Goal: Task Accomplishment & Management: Manage account settings

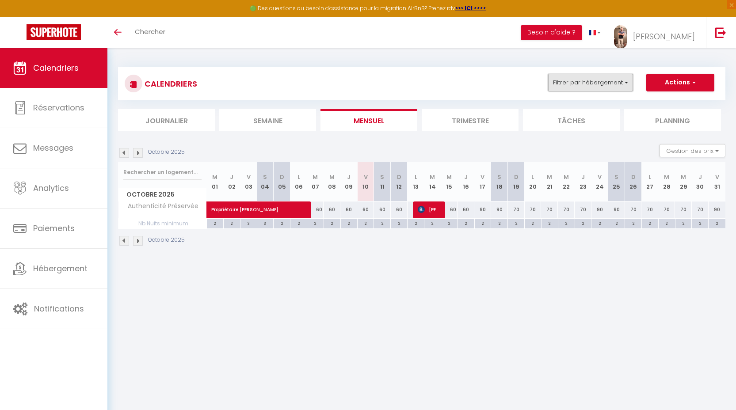
click at [596, 87] on button "Filtrer par hébergement" at bounding box center [590, 83] width 85 height 18
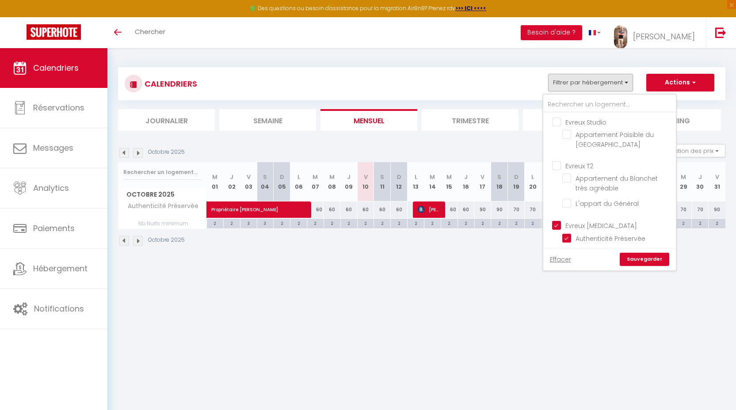
click at [548, 304] on body "🟢 Des questions ou besoin d'assistance pour la migration AirBnB? Prenez rdv >>>…" at bounding box center [368, 253] width 736 height 410
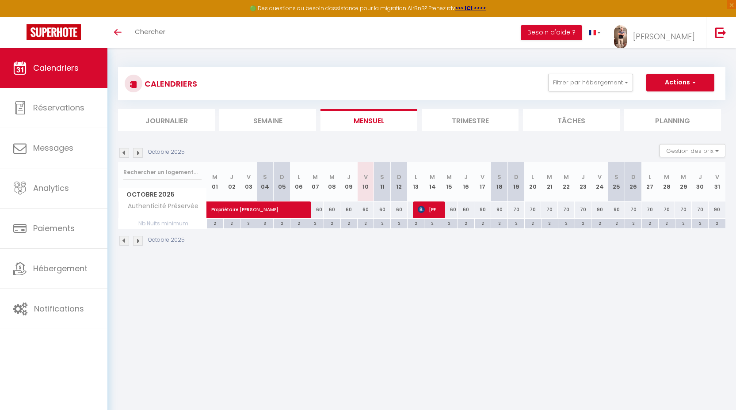
click at [365, 222] on div "2" at bounding box center [365, 223] width 16 height 8
type input "2"
type input "Ven 10 Octobre 2025"
type input "Sam 11 Octobre 2025"
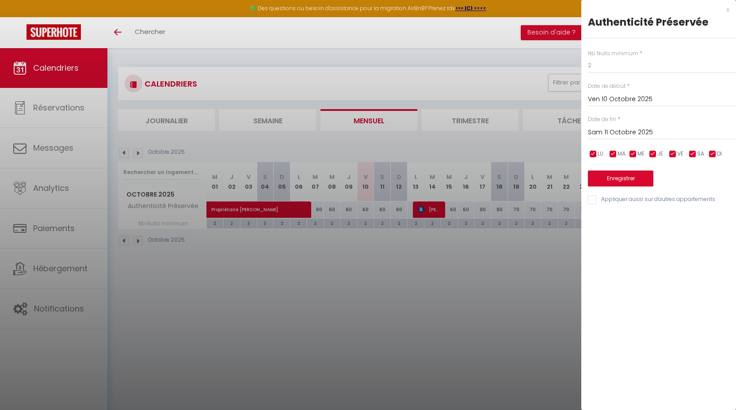
click at [602, 74] on div "Nb Nuits minimum * 2 Date de début * [DATE] < [DATE] > Dim Lun Mar Mer Jeu Ven …" at bounding box center [658, 121] width 155 height 167
click at [604, 63] on input "2" at bounding box center [662, 65] width 148 height 16
type input "1"
click at [627, 132] on input "Sam 11 Octobre 2025" at bounding box center [662, 132] width 148 height 11
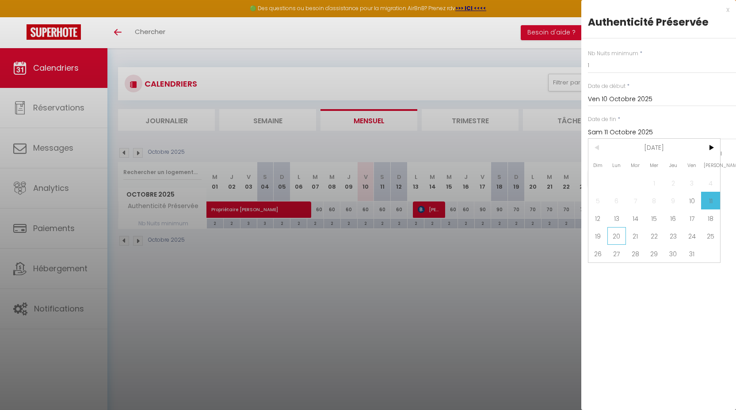
click at [619, 236] on span "20" at bounding box center [616, 236] width 19 height 18
type input "Lun 20 Octobre 2025"
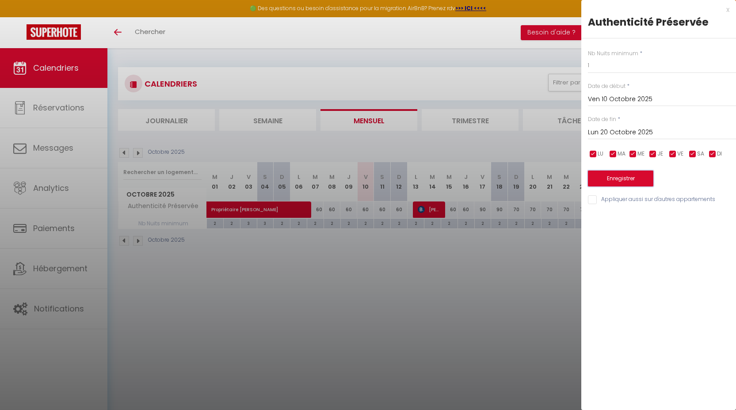
click at [616, 182] on button "Enregistrer" at bounding box center [620, 179] width 65 height 16
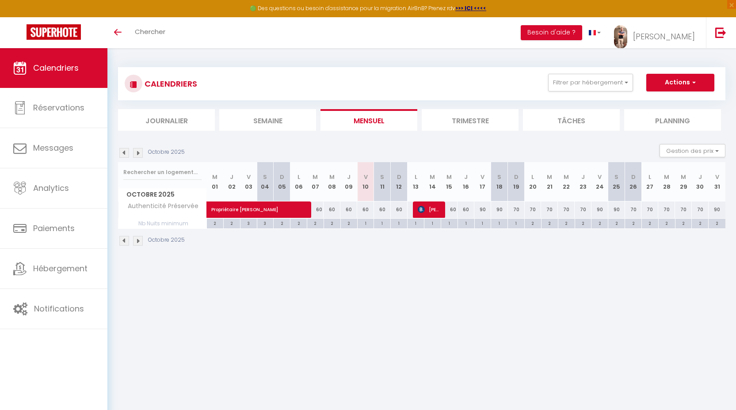
click at [481, 207] on div "90" at bounding box center [482, 210] width 17 height 16
type input "90"
type input "Ven 17 Octobre 2025"
type input "Sam 18 Octobre 2025"
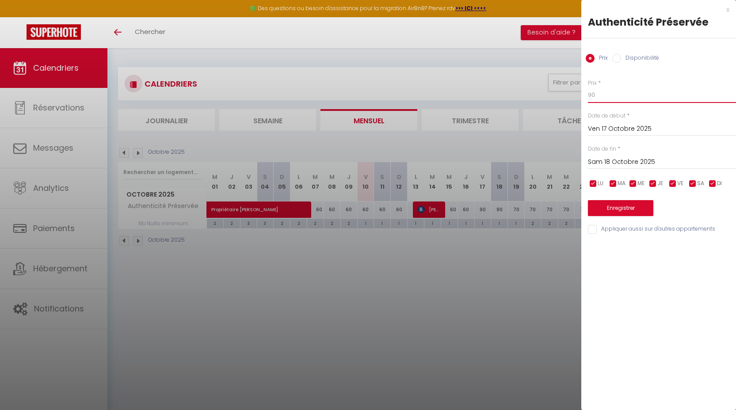
click at [607, 100] on input "90" at bounding box center [662, 95] width 148 height 16
type input "75"
click at [620, 160] on input "Sam 18 Octobre 2025" at bounding box center [662, 161] width 148 height 11
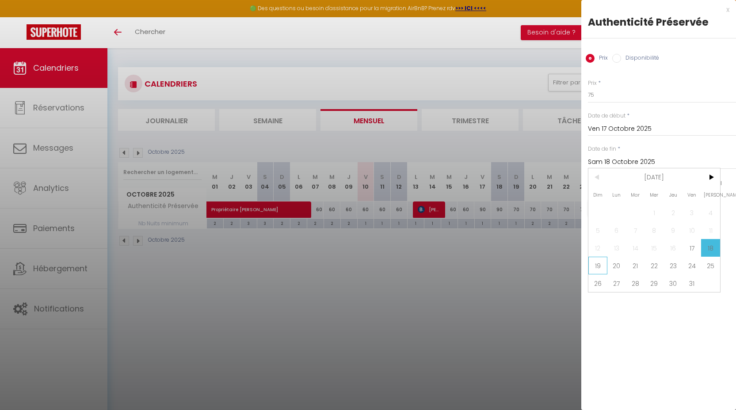
click at [606, 263] on div "Dim Lun Mar Mer Jeu Ven Sam 1 2 3 4 5 6 7 8 9 10 11 12 13 14 15 16 17 18 19 20 …" at bounding box center [654, 230] width 132 height 124
click at [606, 263] on span "19" at bounding box center [597, 266] width 19 height 18
type input "Dim 19 Octobre 2025"
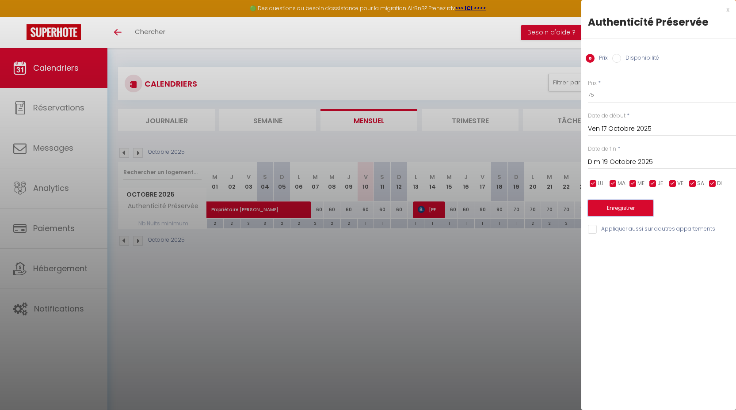
click at [621, 213] on button "Enregistrer" at bounding box center [620, 208] width 65 height 16
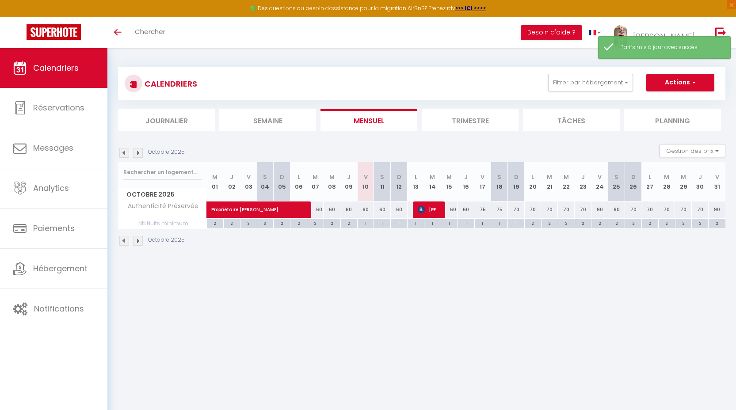
click at [139, 151] on img at bounding box center [138, 153] width 10 height 10
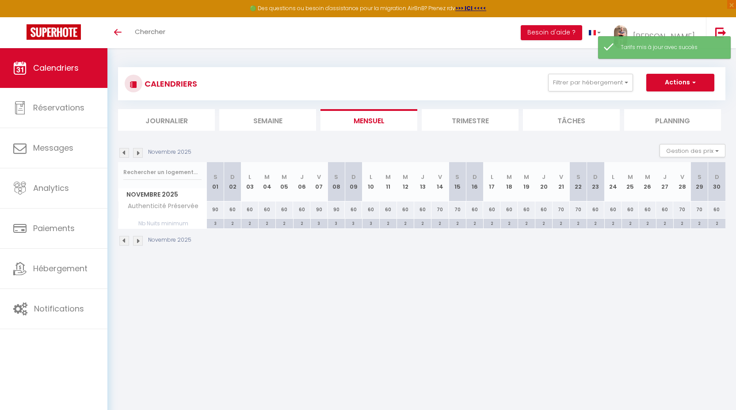
click at [125, 155] on img at bounding box center [124, 153] width 10 height 10
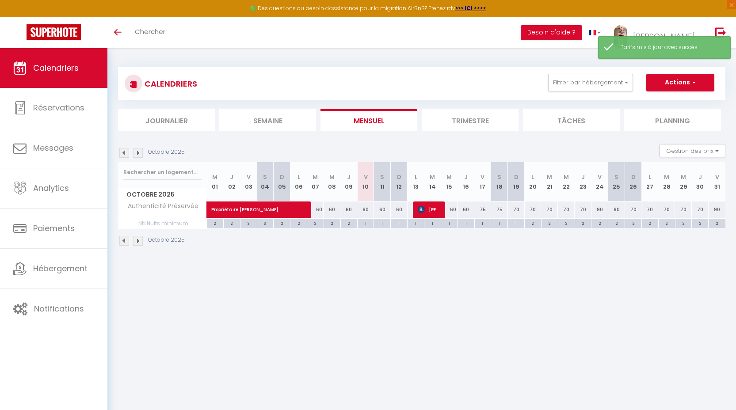
click at [141, 151] on img at bounding box center [138, 153] width 10 height 10
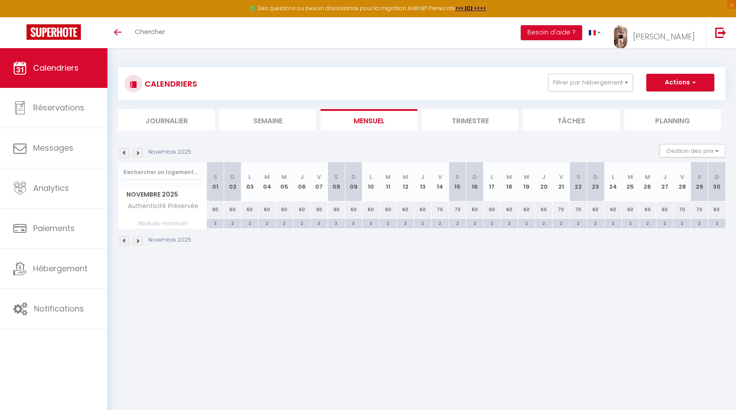
click at [126, 155] on img at bounding box center [124, 153] width 10 height 10
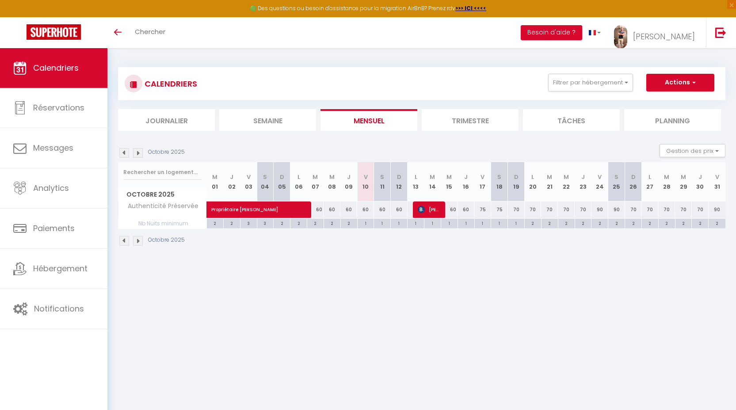
click at [140, 150] on img at bounding box center [138, 153] width 10 height 10
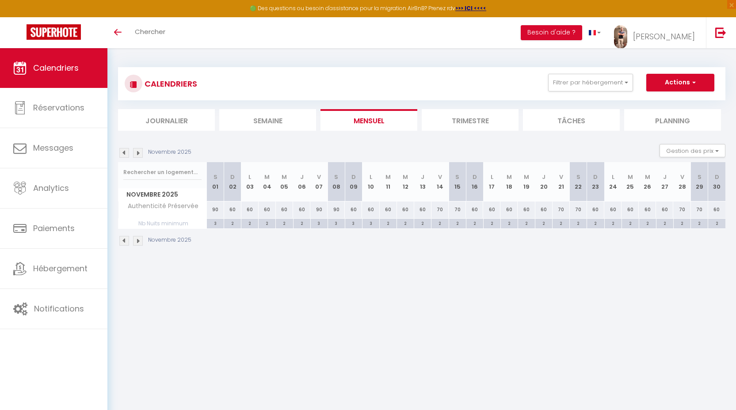
click at [214, 222] on div "3" at bounding box center [215, 223] width 17 height 8
type input "3"
type input "[DATE]"
type input "Dim 02 Novembre 2025"
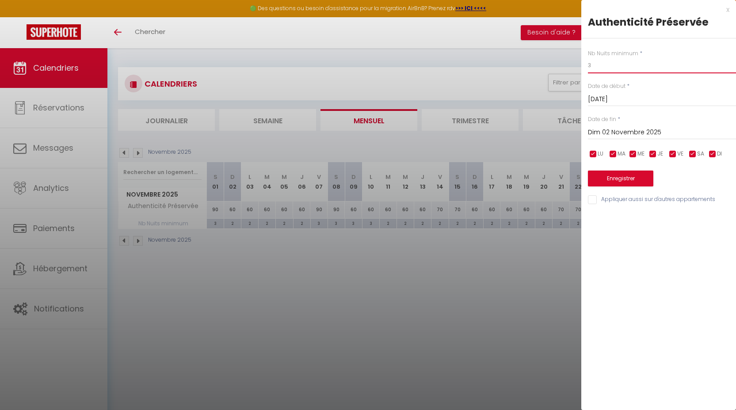
click at [598, 60] on input "3" at bounding box center [662, 65] width 148 height 16
click at [597, 61] on input "3" at bounding box center [662, 65] width 148 height 16
type input "2"
click at [622, 174] on button "Enregistrer" at bounding box center [620, 179] width 65 height 16
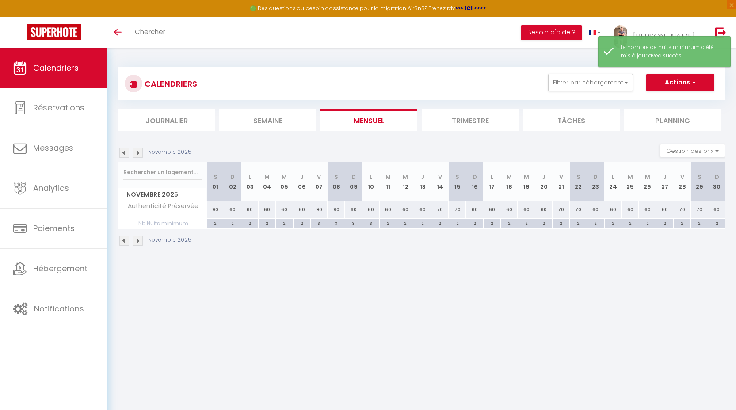
click at [317, 223] on div "3" at bounding box center [319, 223] width 17 height 8
type input "3"
type input "Ven 07 Novembre 2025"
type input "Sam 08 Novembre 2025"
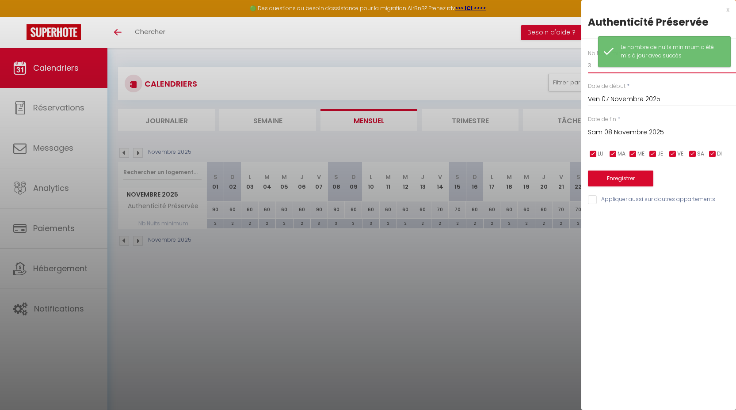
click at [592, 65] on input "3" at bounding box center [662, 65] width 148 height 16
type input "2"
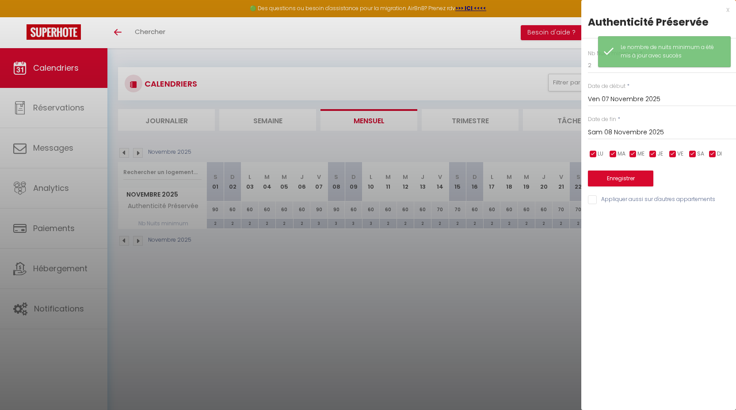
click at [599, 133] on input "Sam 08 Novembre 2025" at bounding box center [662, 132] width 148 height 11
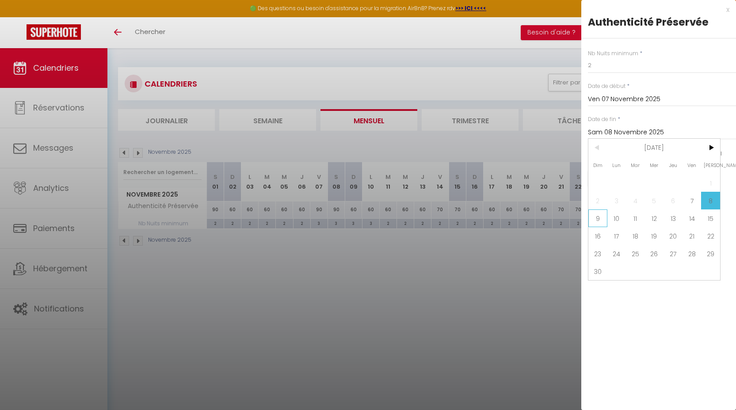
click at [597, 220] on span "9" at bounding box center [597, 218] width 19 height 18
type input "Dim 09 Novembre 2025"
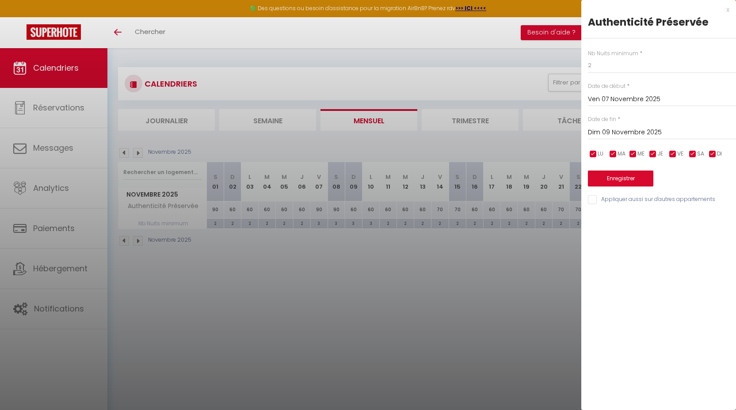
click at [602, 188] on div "Nb Nuits minimum * 2 Date de début * [DATE] < [DATE] > Dim Lun Mar Mer Jeu Ven …" at bounding box center [658, 121] width 155 height 167
click at [604, 182] on button "Enregistrer" at bounding box center [620, 179] width 65 height 16
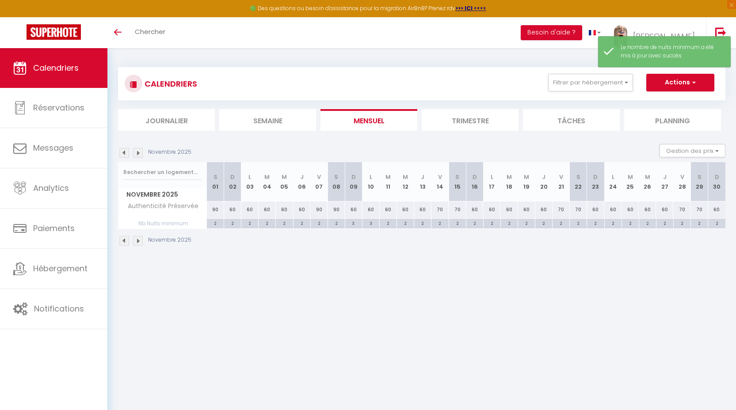
click at [124, 153] on img at bounding box center [124, 153] width 10 height 10
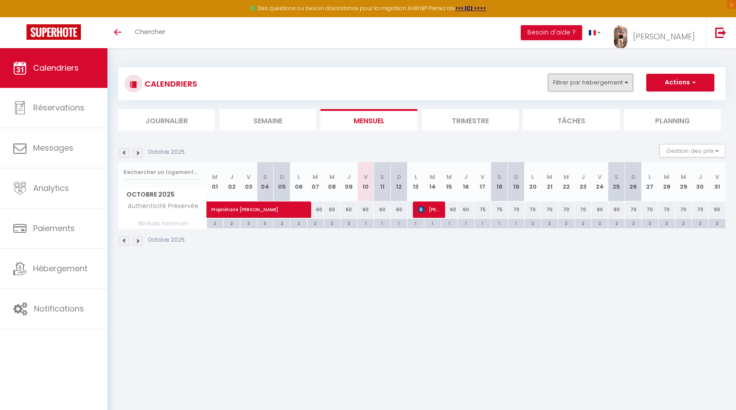
click at [592, 85] on button "Filtrer par hébergement" at bounding box center [590, 83] width 85 height 18
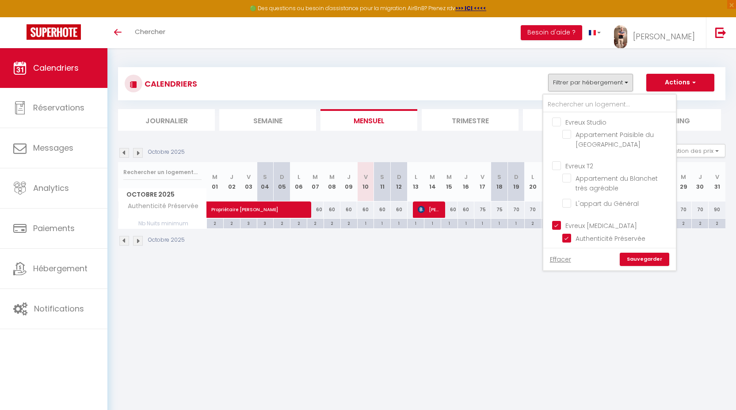
click at [572, 222] on input "Evreux [MEDICAL_DATA]" at bounding box center [618, 224] width 133 height 9
checkbox input "false"
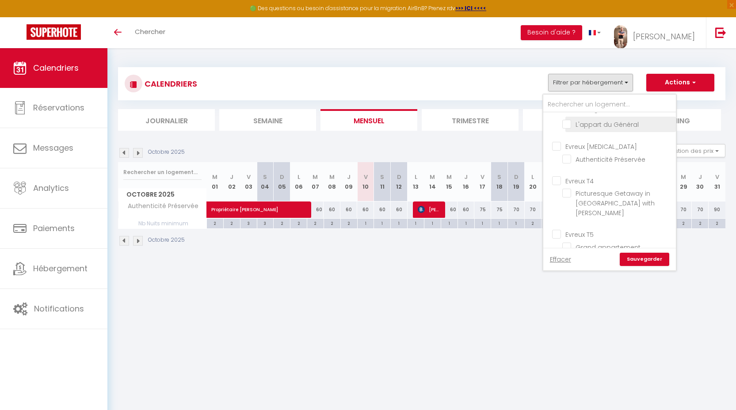
scroll to position [79, 0]
click at [586, 179] on input "Evreux T4" at bounding box center [618, 180] width 133 height 9
checkbox input "true"
checkbox input "false"
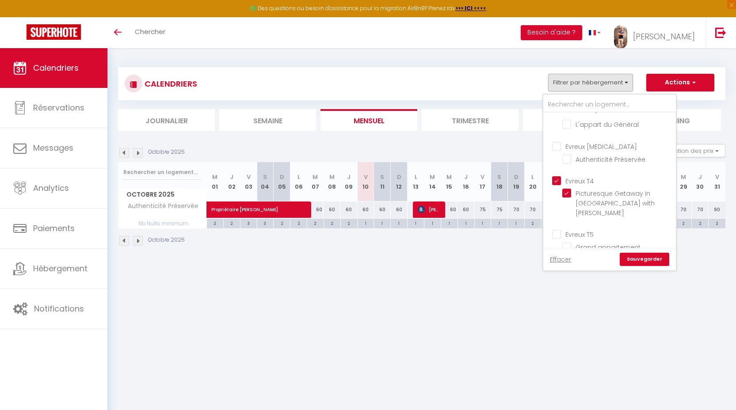
click at [642, 256] on link "Sauvegarder" at bounding box center [644, 259] width 49 height 13
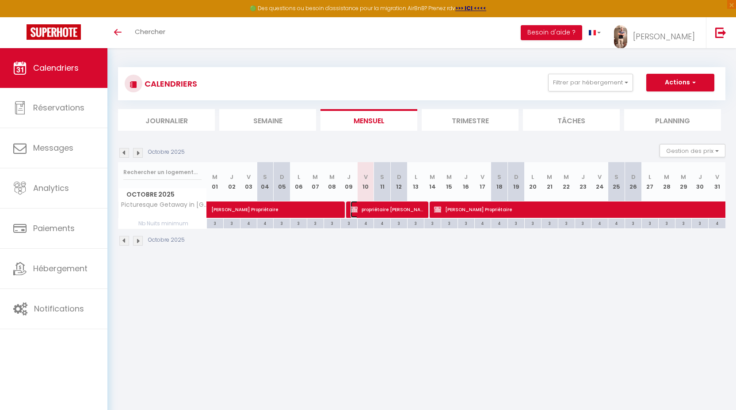
click at [378, 209] on span "propriétaire [PERSON_NAME]" at bounding box center [386, 209] width 73 height 17
select select "KO"
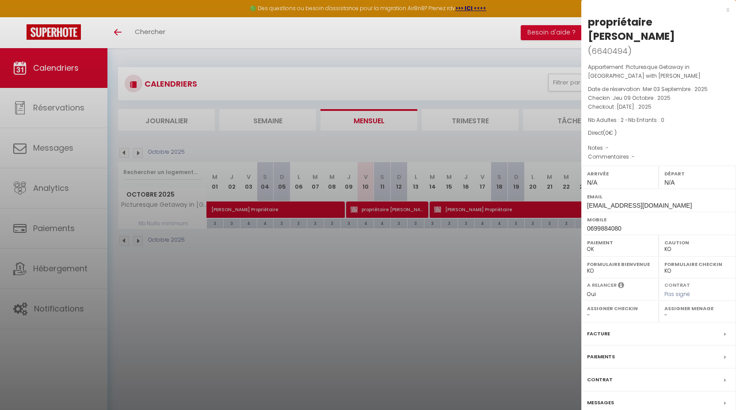
click at [458, 290] on div at bounding box center [368, 205] width 736 height 410
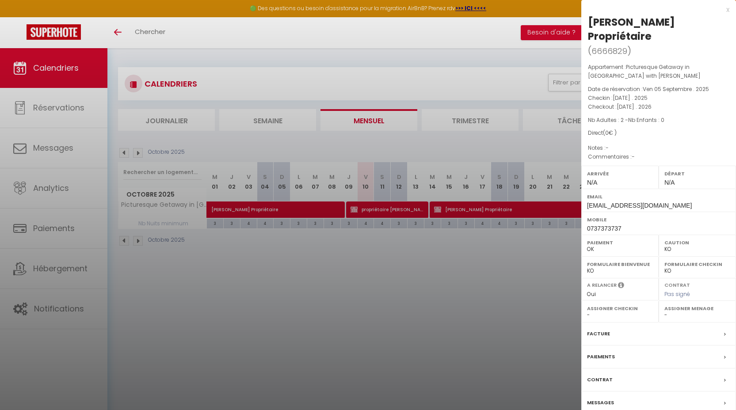
click at [502, 265] on div at bounding box center [368, 205] width 736 height 410
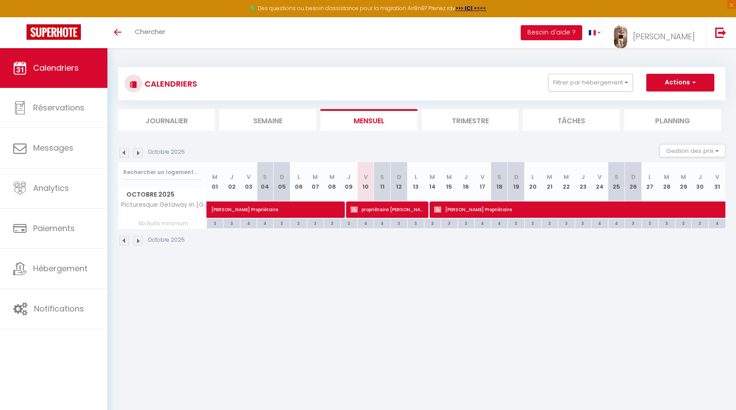
click at [139, 151] on img at bounding box center [138, 153] width 10 height 10
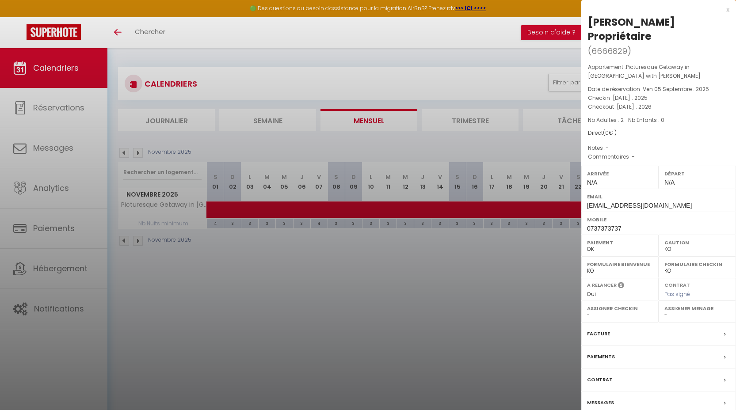
drag, startPoint x: 339, startPoint y: 307, endPoint x: 327, endPoint y: 259, distance: 49.7
click at [339, 306] on div at bounding box center [368, 205] width 736 height 410
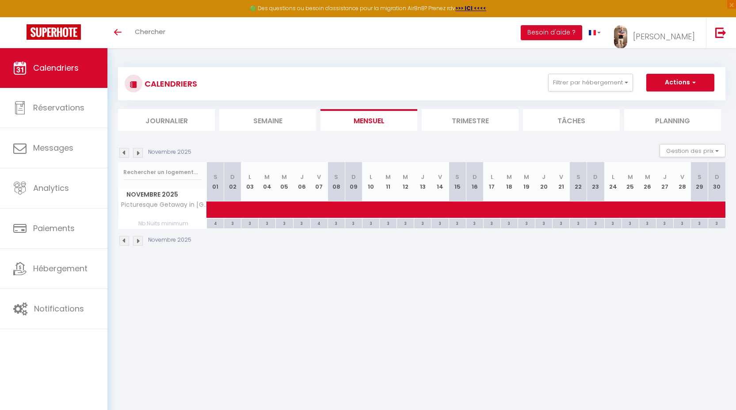
click at [140, 153] on img at bounding box center [138, 153] width 10 height 10
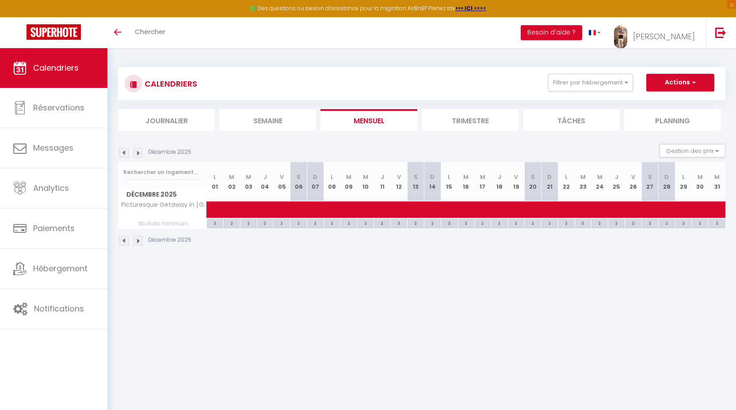
click at [140, 153] on img at bounding box center [138, 153] width 10 height 10
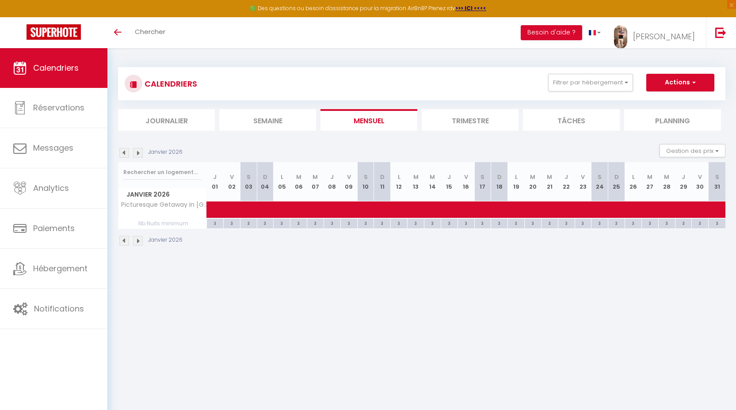
click at [140, 153] on img at bounding box center [138, 153] width 10 height 10
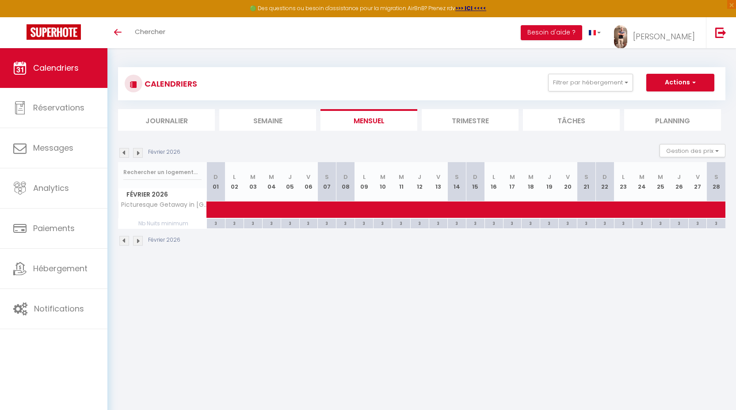
click at [140, 153] on img at bounding box center [138, 153] width 10 height 10
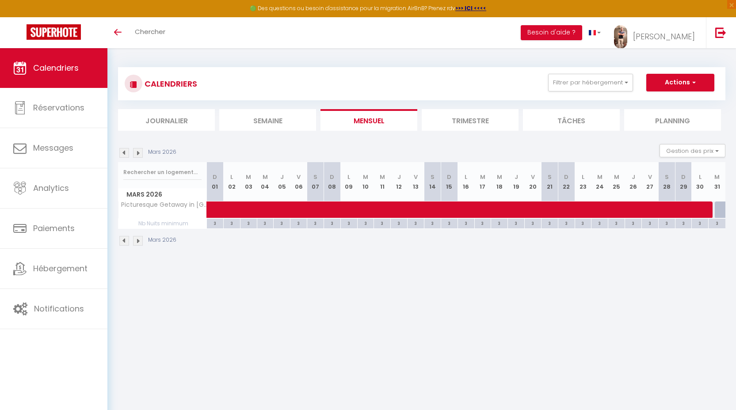
click at [140, 153] on img at bounding box center [138, 153] width 10 height 10
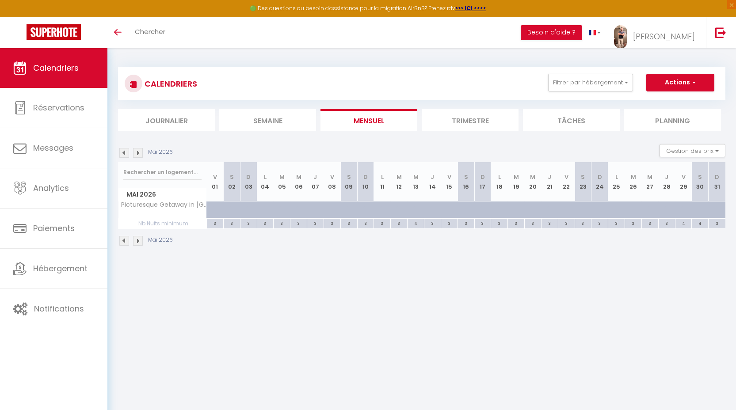
click at [125, 153] on img at bounding box center [124, 153] width 10 height 10
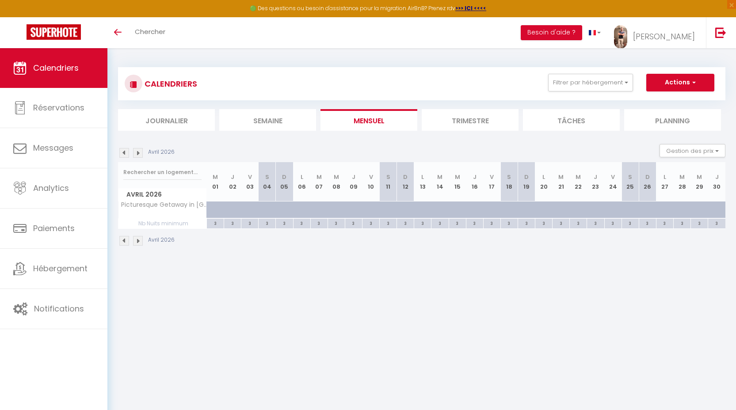
click at [125, 153] on img at bounding box center [124, 153] width 10 height 10
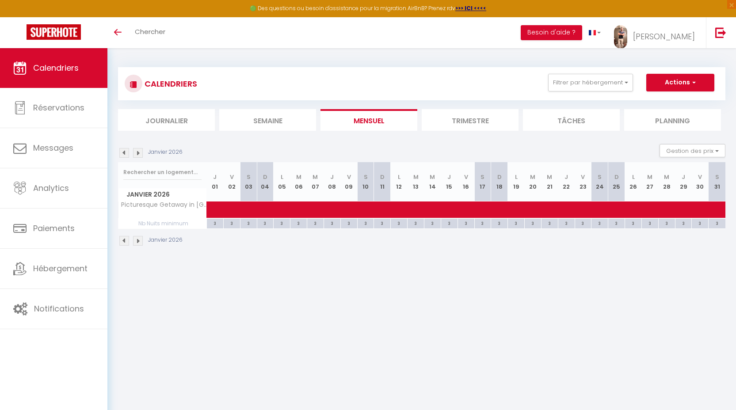
click at [125, 153] on img at bounding box center [124, 153] width 10 height 10
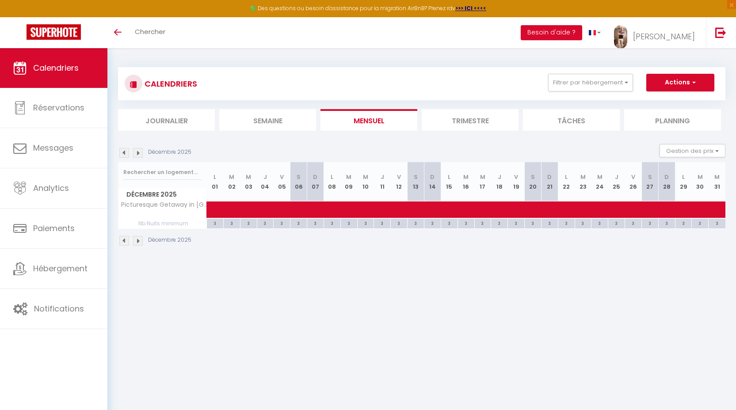
click at [125, 153] on img at bounding box center [124, 153] width 10 height 10
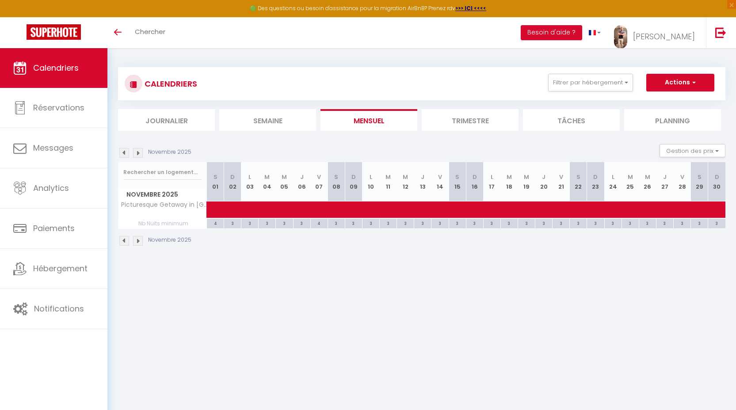
click at [125, 153] on img at bounding box center [124, 153] width 10 height 10
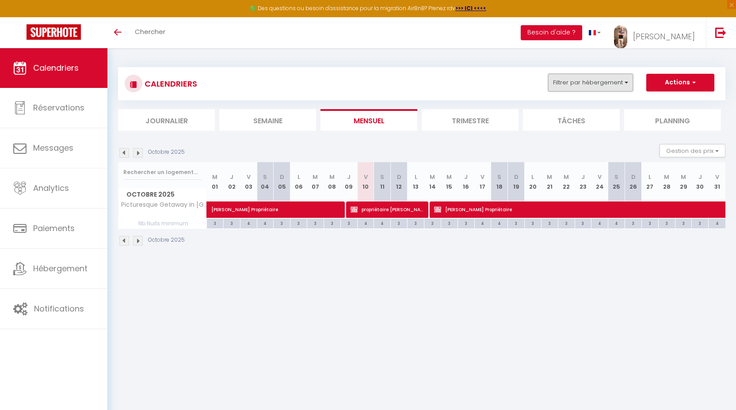
click at [586, 83] on button "Filtrer par hébergement" at bounding box center [590, 83] width 85 height 18
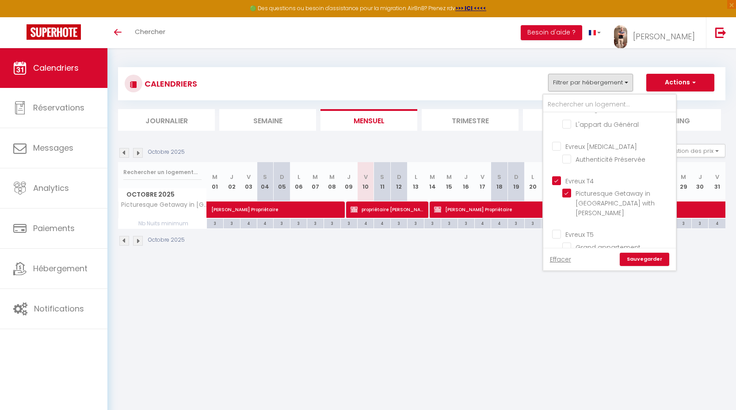
click at [579, 178] on input "Evreux T4" at bounding box center [618, 180] width 133 height 9
checkbox input "false"
click at [589, 229] on input "Evreux T5" at bounding box center [618, 233] width 133 height 9
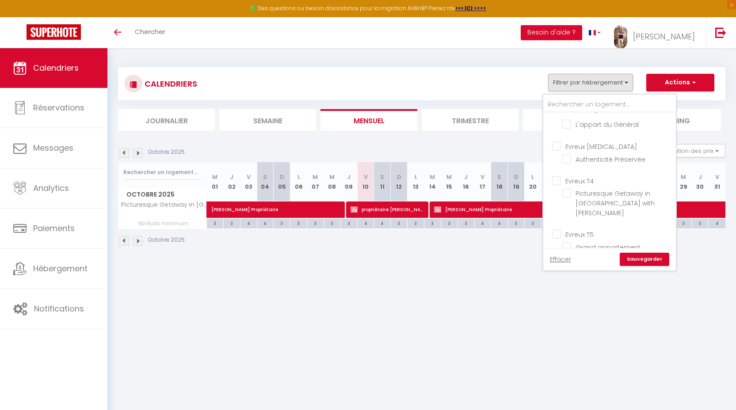
checkbox input "true"
click at [650, 262] on link "Sauvegarder" at bounding box center [644, 259] width 49 height 13
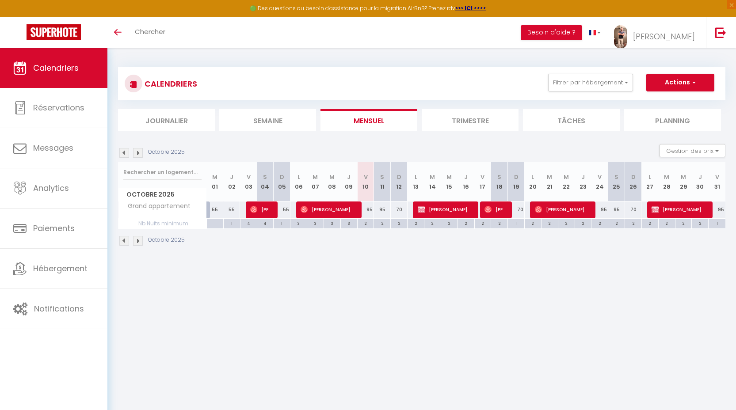
click at [372, 225] on div "2" at bounding box center [365, 223] width 16 height 8
type input "2"
type input "Ven 10 Octobre 2025"
type input "Sam 11 Octobre 2025"
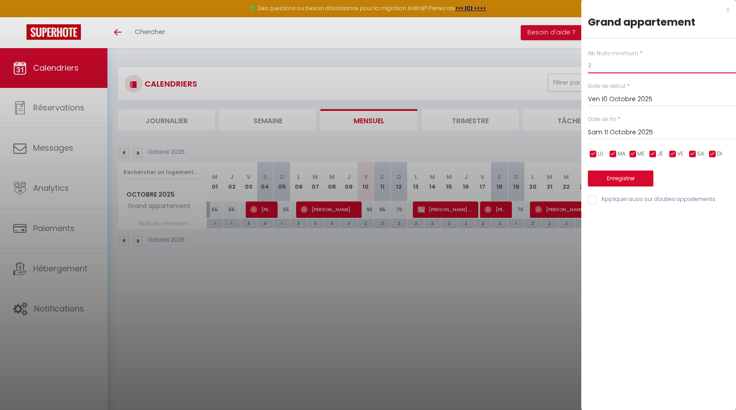
click at [624, 66] on input "2" at bounding box center [662, 65] width 148 height 16
type input "1"
click at [626, 122] on div "Date de fin * [DATE] < [DATE] > Dim Lun Mar Mer Jeu Ven Sam 1 2 3 4 5 6 7 8 9 1…" at bounding box center [662, 127] width 148 height 24
click at [631, 136] on input "Sam 11 Octobre 2025" at bounding box center [662, 132] width 148 height 11
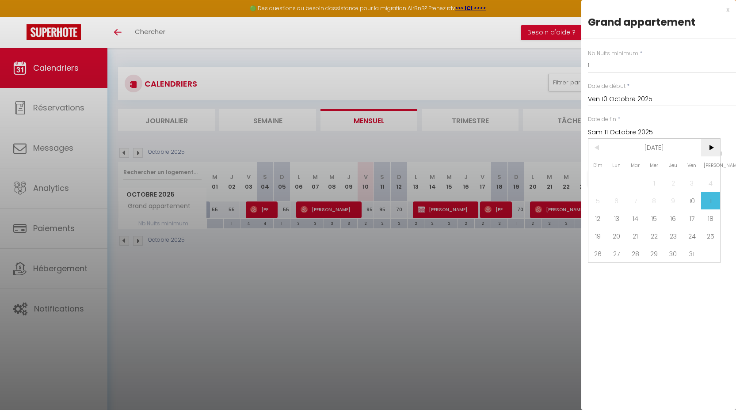
click at [710, 147] on span ">" at bounding box center [710, 148] width 19 height 18
click at [702, 187] on span "1" at bounding box center [710, 183] width 19 height 18
type input "[DATE]"
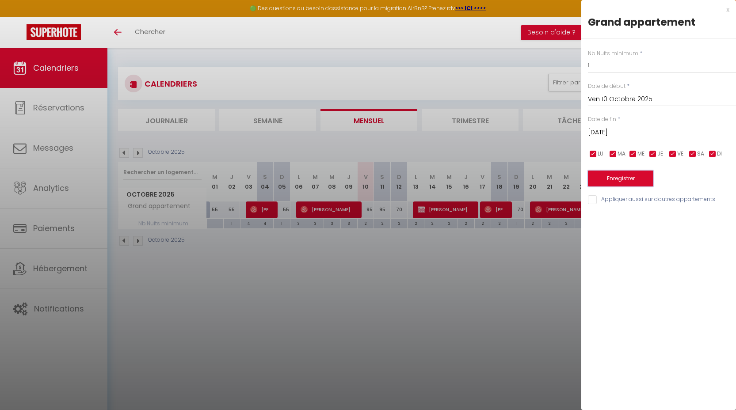
click at [621, 177] on button "Enregistrer" at bounding box center [620, 179] width 65 height 16
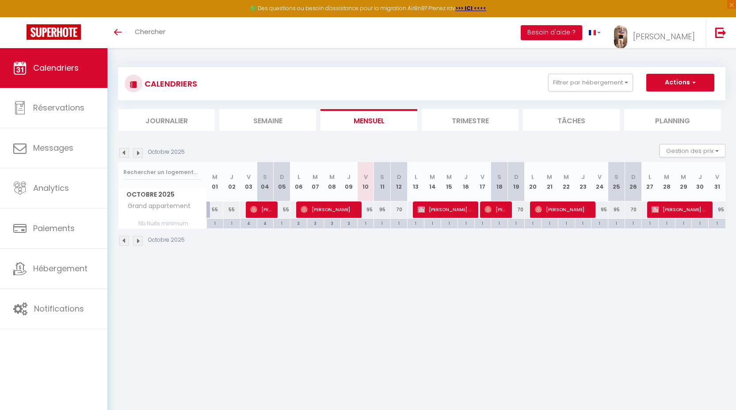
click at [371, 210] on div "95" at bounding box center [365, 210] width 17 height 16
type input "95"
type input "Ven 10 Octobre 2025"
type input "Sam 11 Octobre 2025"
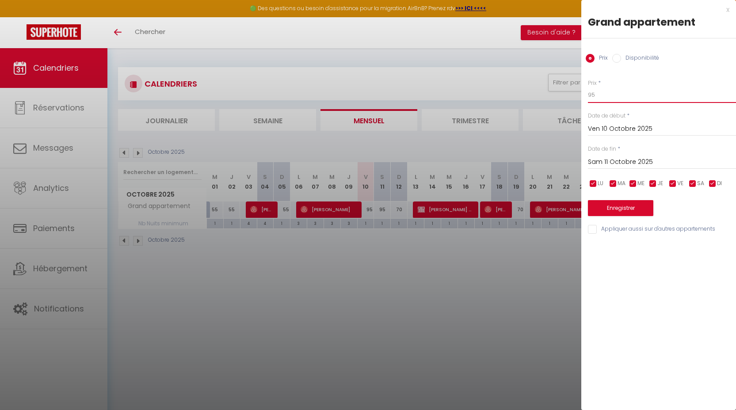
click at [589, 92] on input "95" at bounding box center [662, 95] width 148 height 16
type input "65"
click at [596, 158] on input "Sam 11 Octobre 2025" at bounding box center [662, 161] width 148 height 11
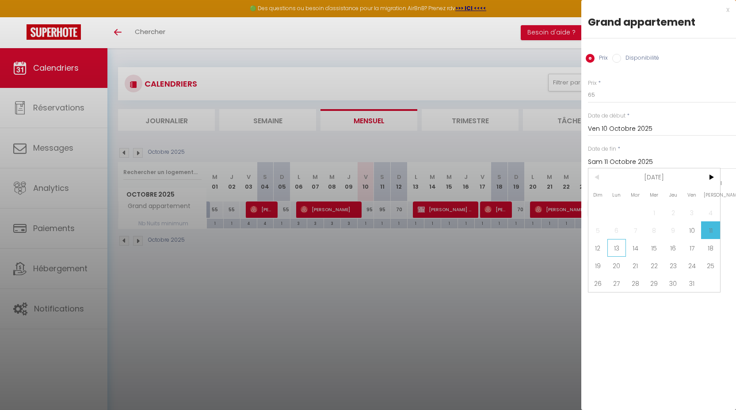
click at [612, 249] on span "13" at bounding box center [616, 248] width 19 height 18
type input "Lun 13 Octobre 2025"
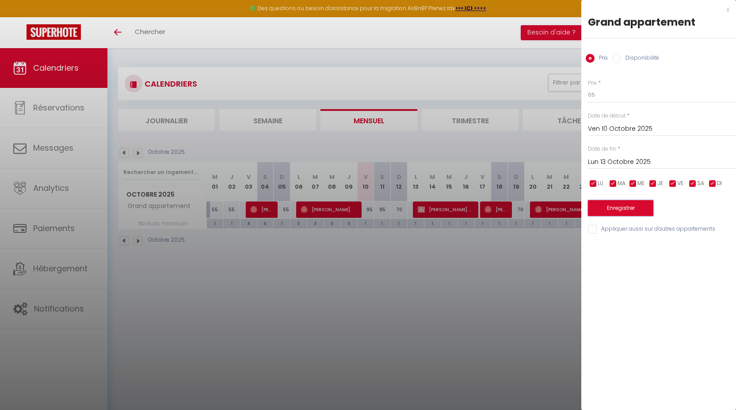
click at [611, 208] on button "Enregistrer" at bounding box center [620, 208] width 65 height 16
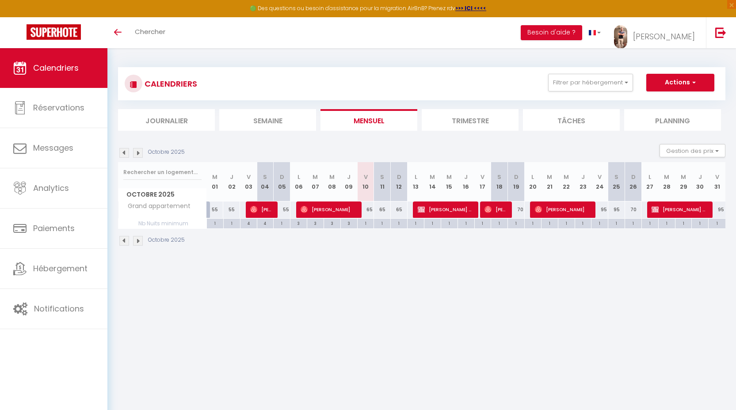
click at [607, 214] on div "95" at bounding box center [599, 210] width 17 height 16
type input "95"
type input "Ven 24 Octobre 2025"
type input "Sam 25 Octobre 2025"
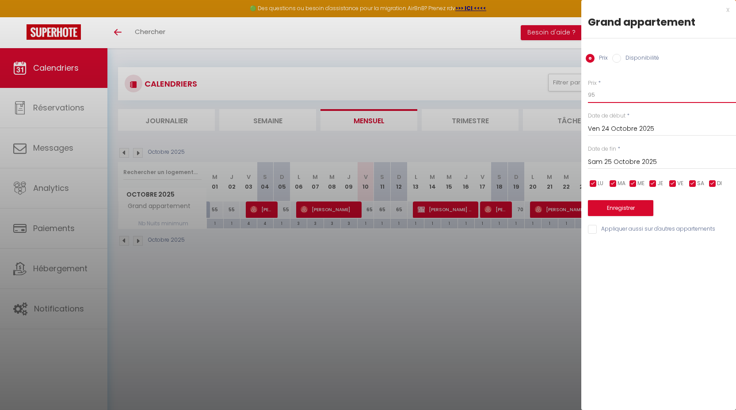
click at [602, 102] on input "95" at bounding box center [662, 95] width 148 height 16
type input "80"
click at [615, 165] on input "Sam 25 Octobre 2025" at bounding box center [662, 161] width 148 height 11
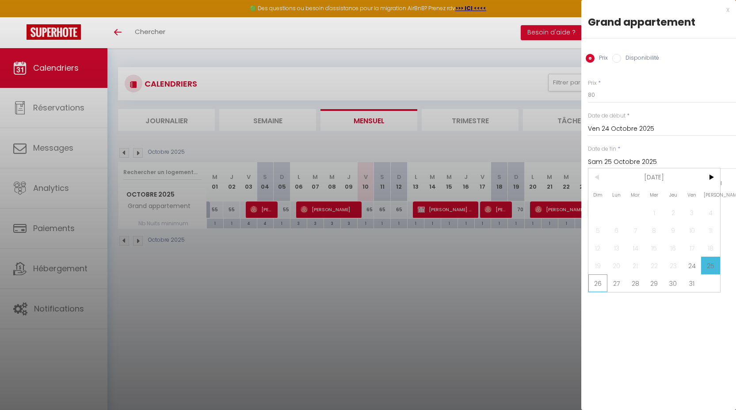
click at [600, 287] on span "26" at bounding box center [597, 283] width 19 height 18
type input "Dim 26 Octobre 2025"
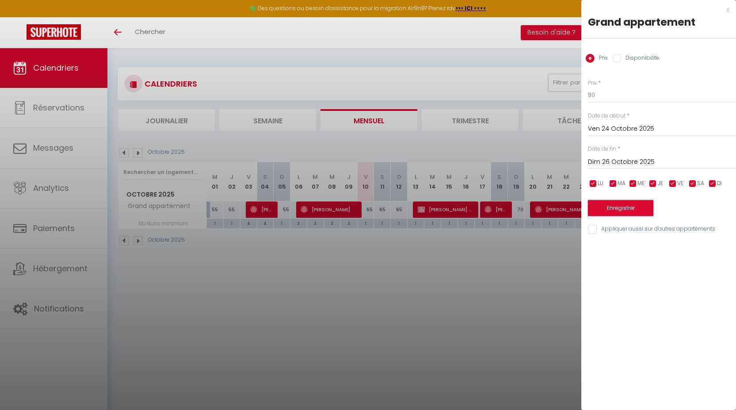
click at [616, 207] on button "Enregistrer" at bounding box center [620, 208] width 65 height 16
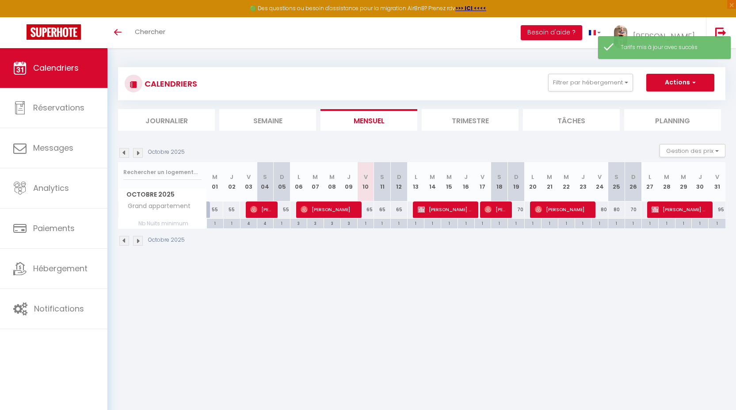
click at [135, 150] on img at bounding box center [138, 153] width 10 height 10
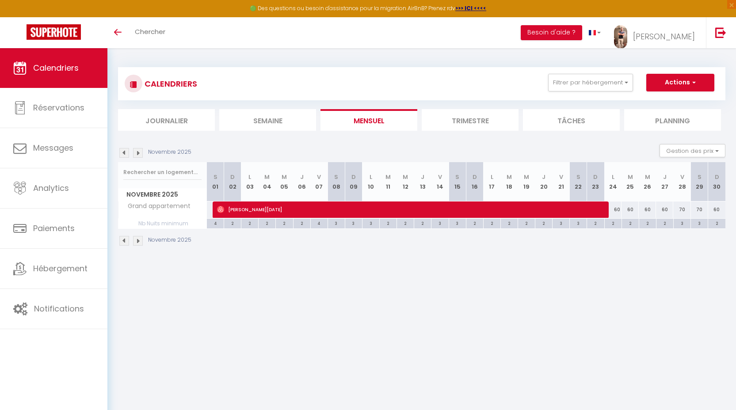
click at [681, 225] on div "3" at bounding box center [681, 223] width 17 height 8
type input "3"
type input "Ven 28 Novembre 2025"
type input "[DATE]"
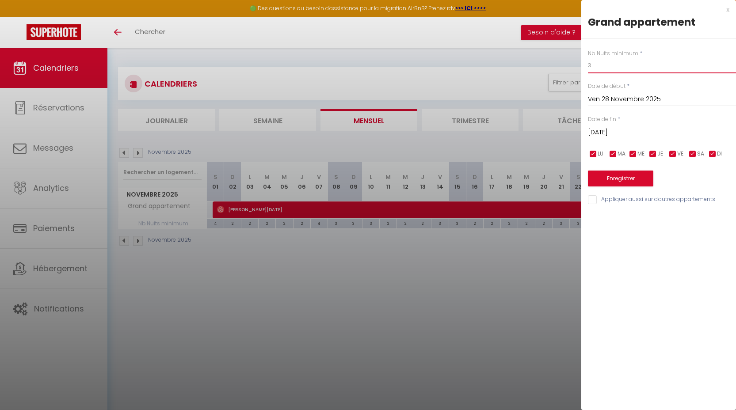
click at [604, 68] on input "3" at bounding box center [662, 65] width 148 height 16
type input "2"
click at [608, 131] on input "[DATE]" at bounding box center [662, 132] width 148 height 11
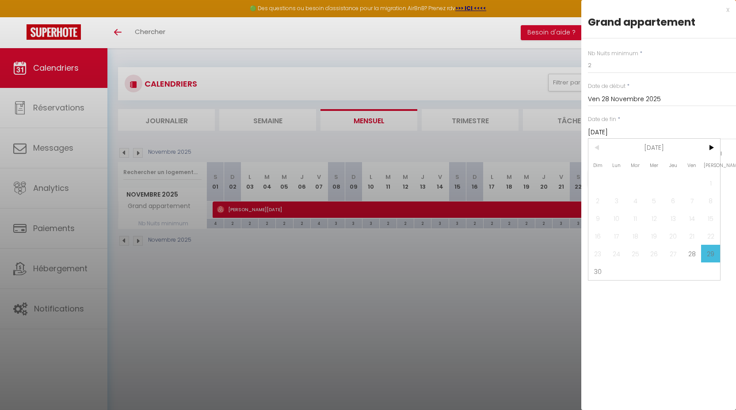
drag, startPoint x: 589, startPoint y: 272, endPoint x: 611, endPoint y: 256, distance: 26.9
click at [589, 272] on span "30" at bounding box center [597, 271] width 19 height 18
type input "Dim 30 Novembre 2025"
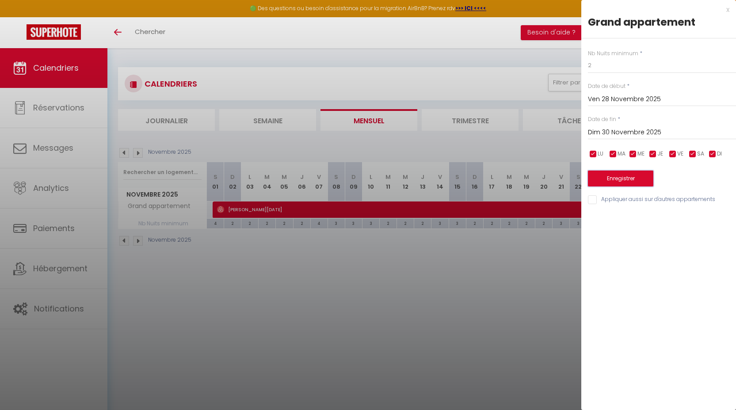
click at [622, 180] on button "Enregistrer" at bounding box center [620, 179] width 65 height 16
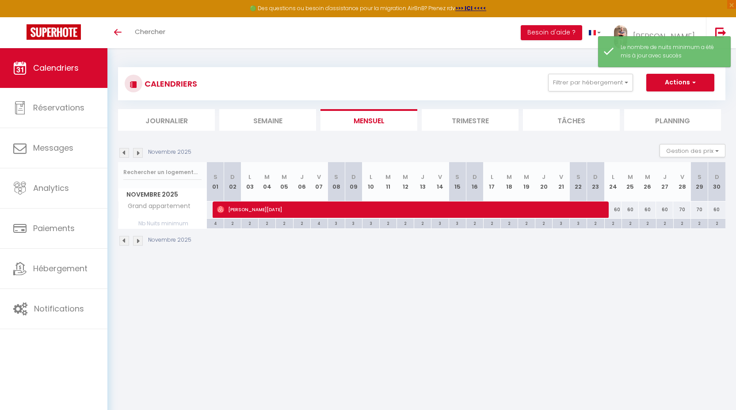
click at [124, 154] on img at bounding box center [124, 153] width 10 height 10
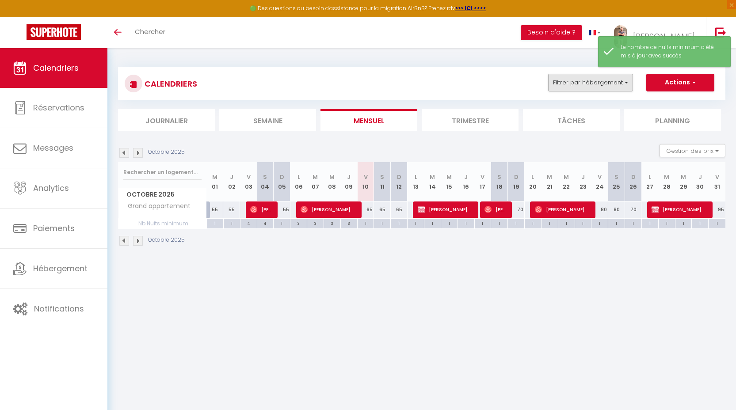
click at [582, 74] on div "CALENDRIERS Filtrer par hébergement Evreux Studio Appartement Paisible du [GEOG…" at bounding box center [421, 83] width 607 height 33
click at [586, 82] on button "Filtrer par hébergement" at bounding box center [590, 83] width 85 height 18
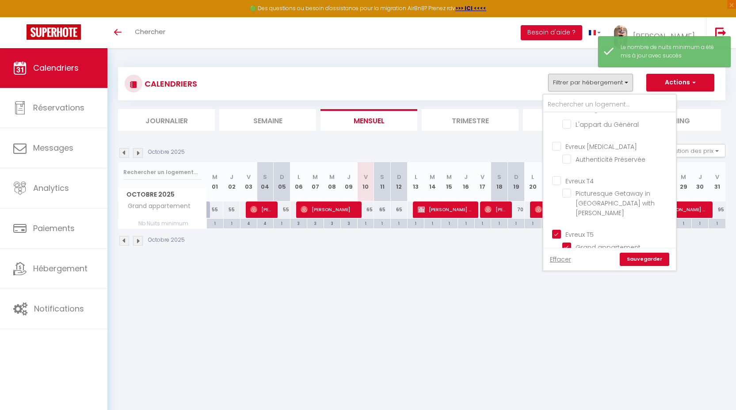
click at [589, 229] on input "Evreux T5" at bounding box center [618, 233] width 133 height 9
checkbox input "false"
click at [581, 179] on input "Evreux T4" at bounding box center [618, 180] width 133 height 9
checkbox input "true"
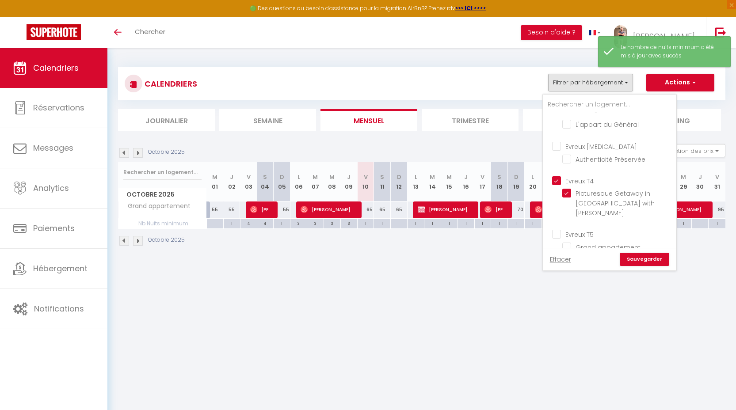
checkbox input "true"
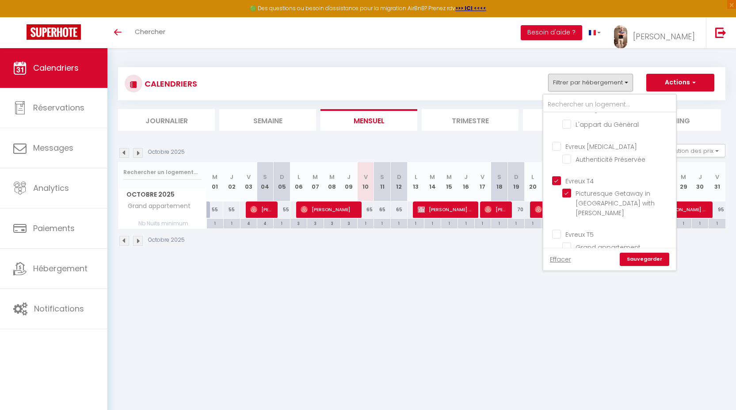
click at [634, 258] on link "Sauvegarder" at bounding box center [644, 259] width 49 height 13
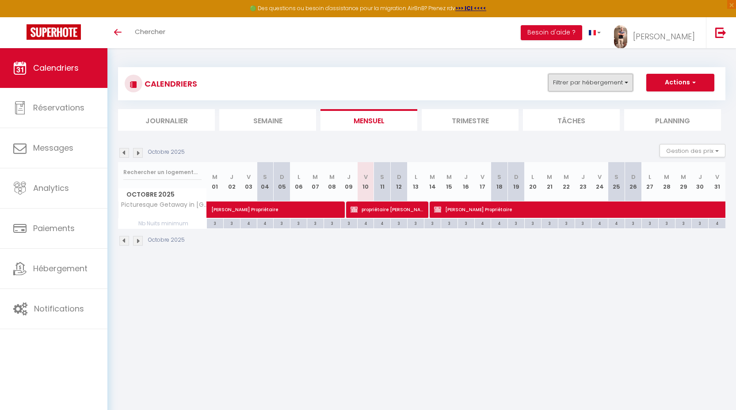
click at [572, 88] on button "Filtrer par hébergement" at bounding box center [590, 83] width 85 height 18
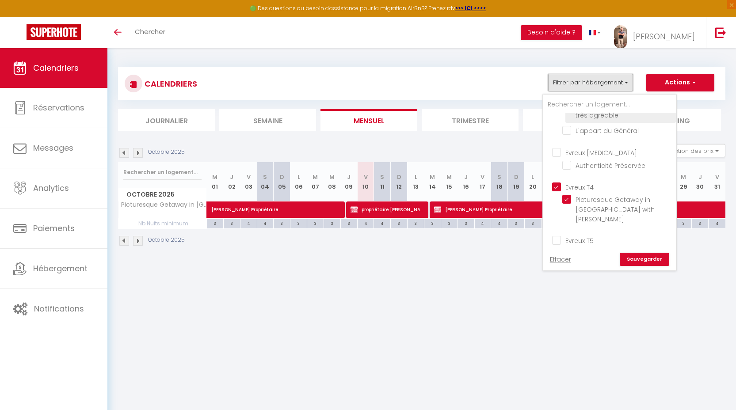
scroll to position [73, 0]
click at [574, 183] on input "Evreux T4" at bounding box center [618, 186] width 133 height 9
checkbox input "false"
click at [578, 147] on input "Evreux [MEDICAL_DATA]" at bounding box center [618, 151] width 133 height 9
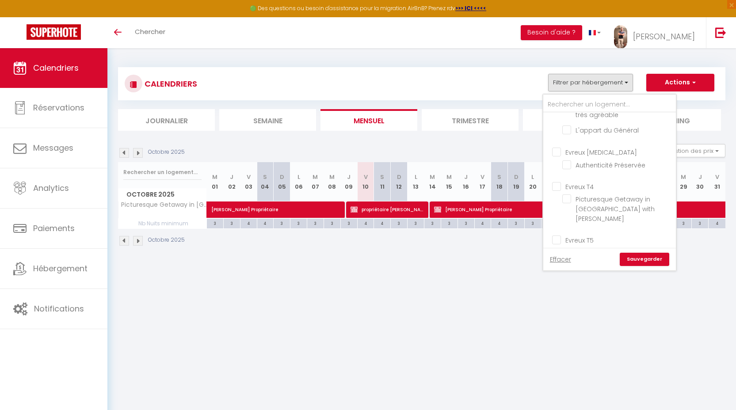
checkbox input "true"
click at [647, 264] on link "Sauvegarder" at bounding box center [644, 259] width 49 height 13
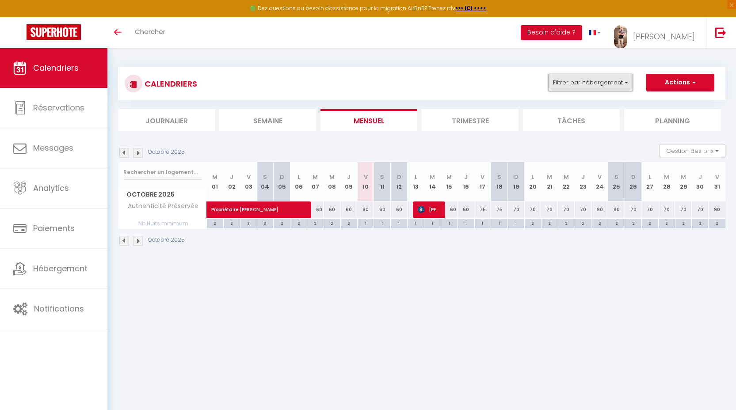
click at [608, 74] on button "Filtrer par hébergement" at bounding box center [590, 83] width 85 height 18
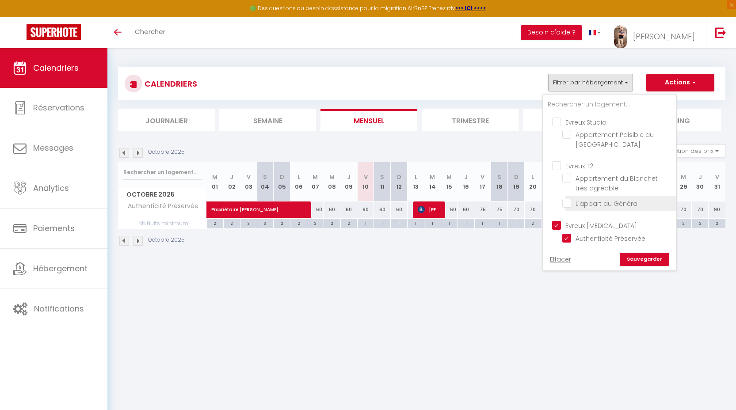
click at [586, 221] on input "Evreux [MEDICAL_DATA]" at bounding box center [618, 224] width 133 height 9
checkbox input "false"
click at [585, 164] on input "Evreux T2" at bounding box center [618, 165] width 133 height 9
checkbox input "true"
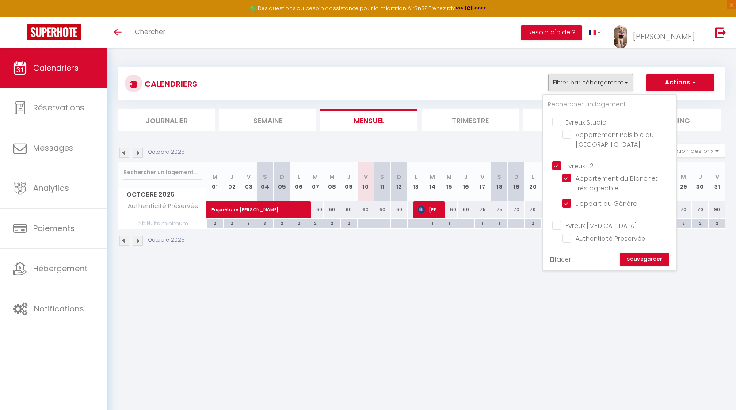
checkbox input "true"
click at [651, 261] on link "Sauvegarder" at bounding box center [644, 259] width 49 height 13
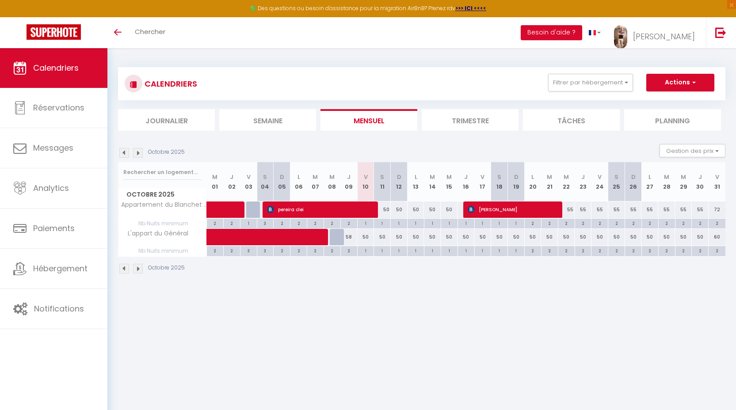
click at [137, 155] on img at bounding box center [138, 153] width 10 height 10
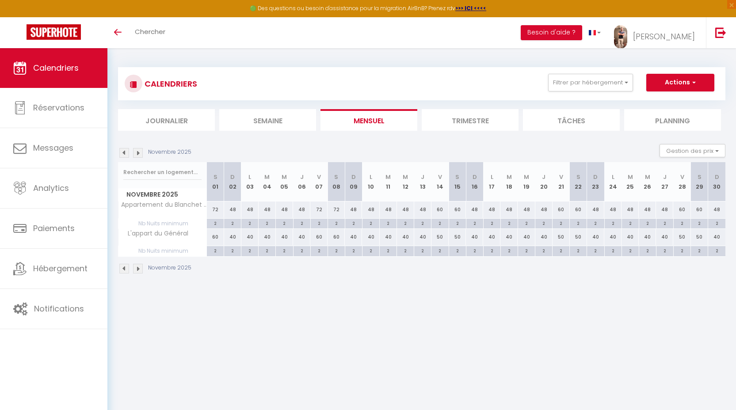
click at [126, 156] on img at bounding box center [124, 153] width 10 height 10
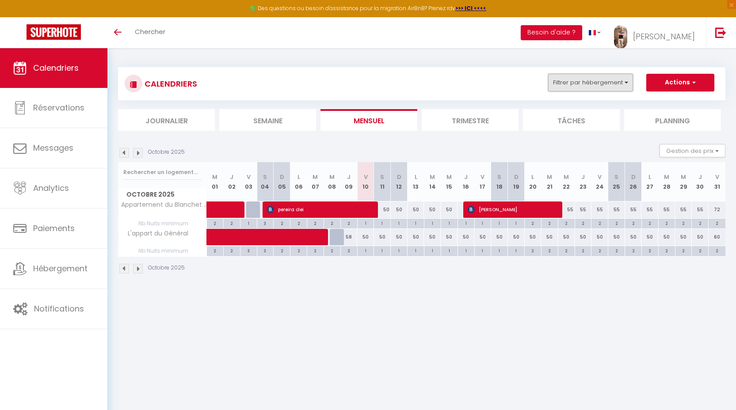
click at [566, 83] on button "Filtrer par hébergement" at bounding box center [590, 83] width 85 height 18
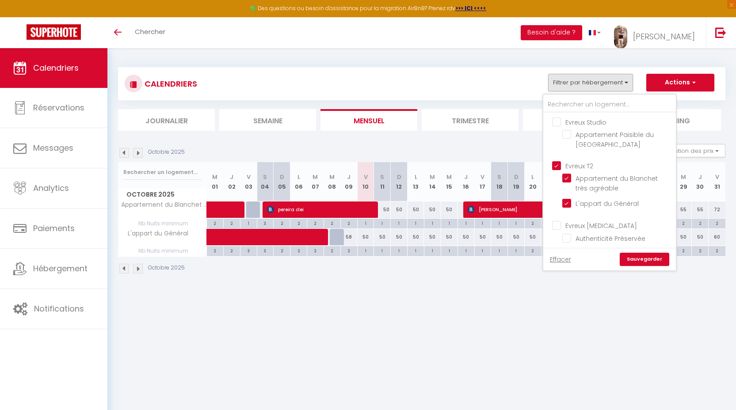
click at [576, 164] on input "Evreux T2" at bounding box center [618, 165] width 133 height 9
checkbox input "false"
click at [580, 118] on input "Evreux Studio" at bounding box center [618, 121] width 133 height 9
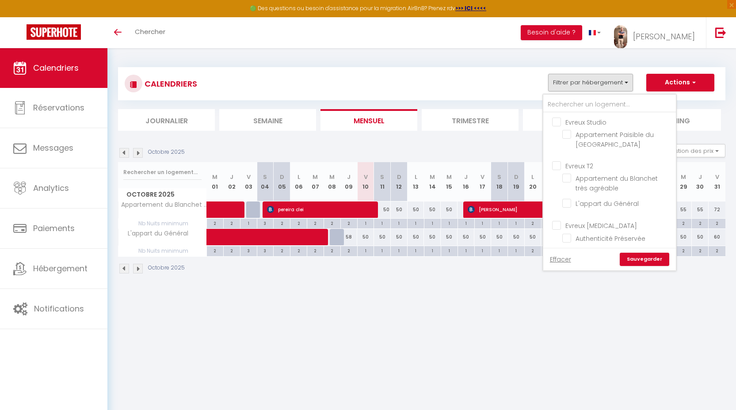
checkbox input "true"
click at [640, 260] on link "Sauvegarder" at bounding box center [644, 259] width 49 height 13
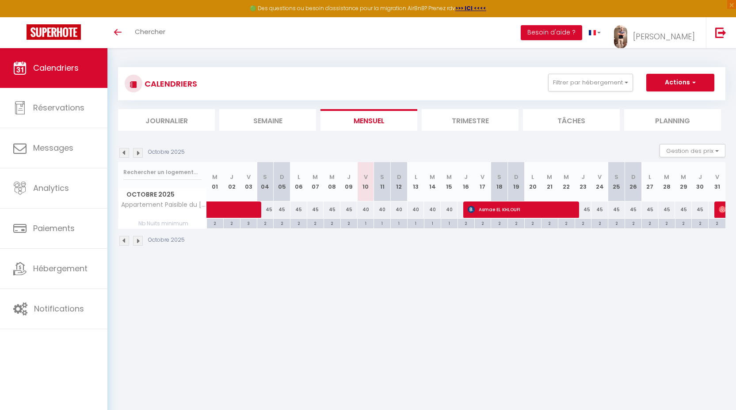
click at [134, 150] on img at bounding box center [138, 153] width 10 height 10
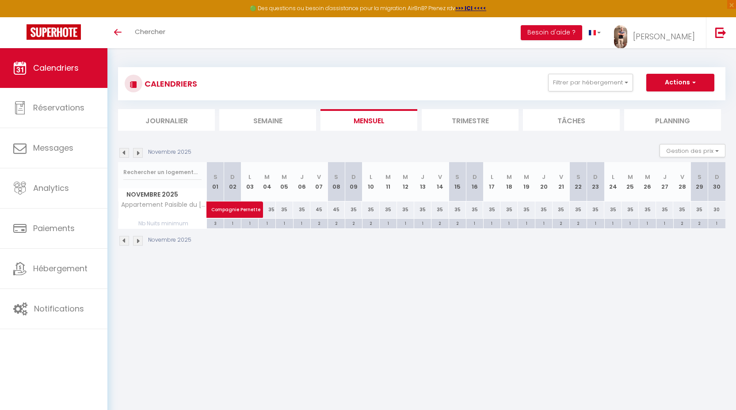
click at [125, 153] on img at bounding box center [124, 153] width 10 height 10
